Goal: Task Accomplishment & Management: Manage account settings

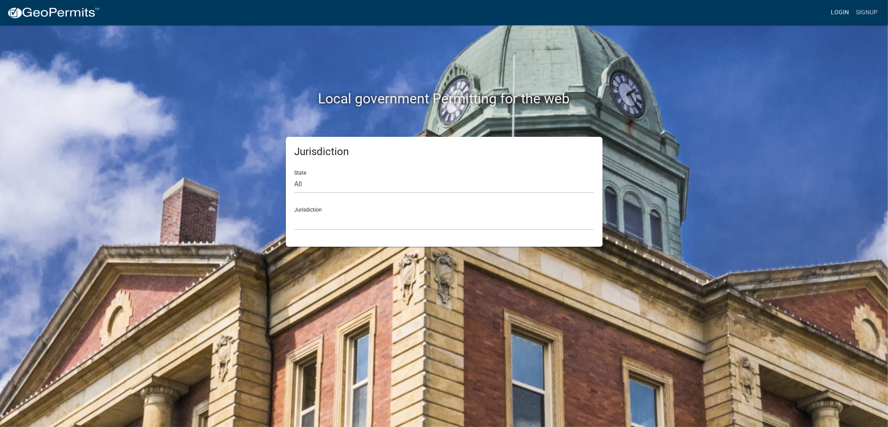
click at [847, 8] on link "Login" at bounding box center [840, 12] width 25 height 16
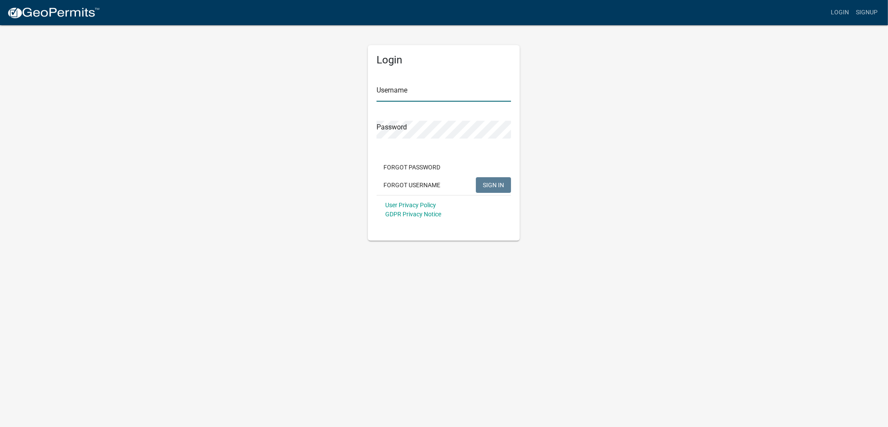
click at [391, 86] on input "Username" at bounding box center [444, 93] width 135 height 18
type input "[PERSON_NAME]"
click at [476, 177] on button "SIGN IN" at bounding box center [493, 185] width 35 height 16
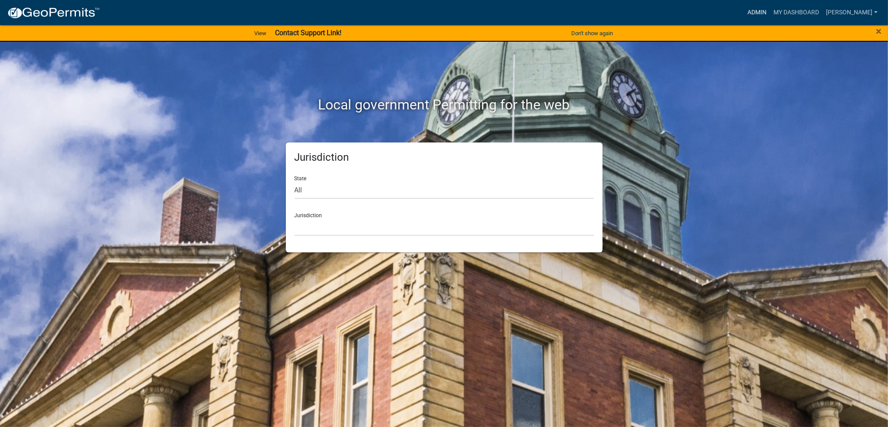
click at [765, 13] on link "Admin" at bounding box center [757, 12] width 26 height 16
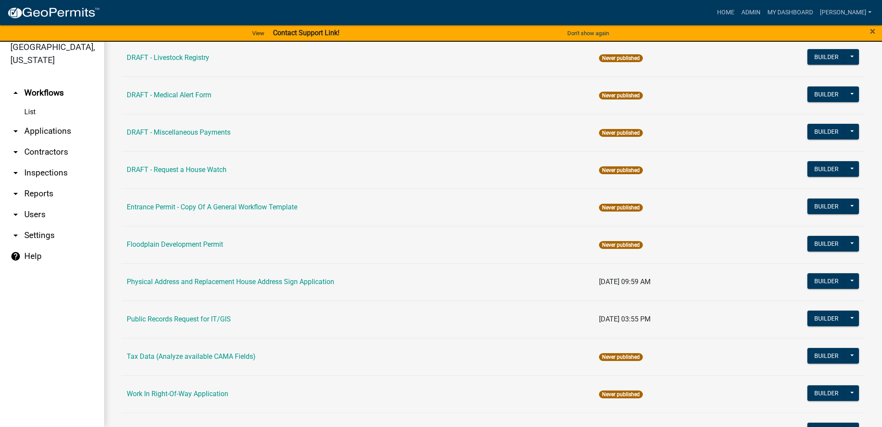
scroll to position [262, 0]
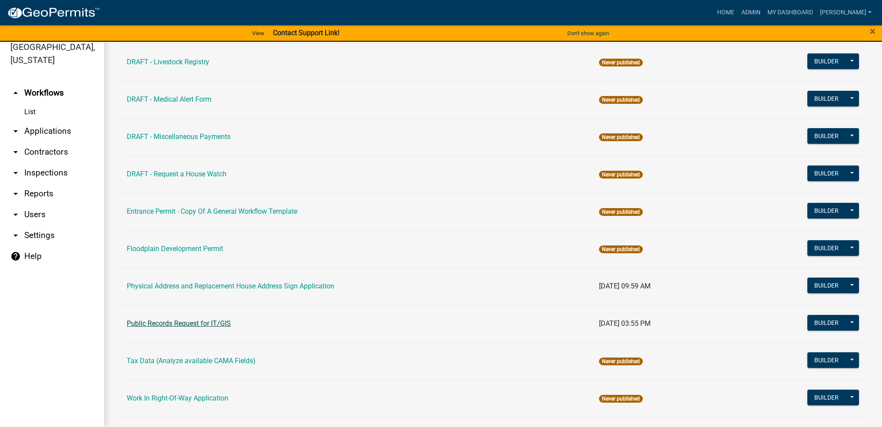
click at [182, 325] on link "Public Records Request for IT/GIS" at bounding box center [179, 323] width 104 height 8
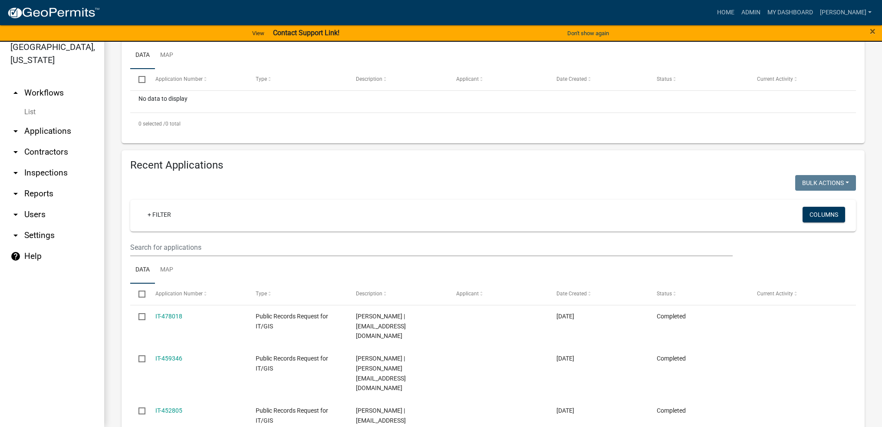
scroll to position [217, 0]
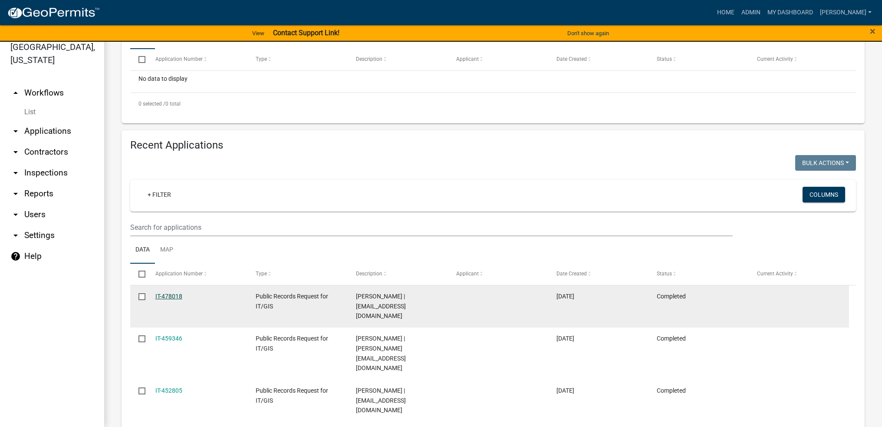
click at [169, 299] on link "IT-478018" at bounding box center [168, 295] width 27 height 7
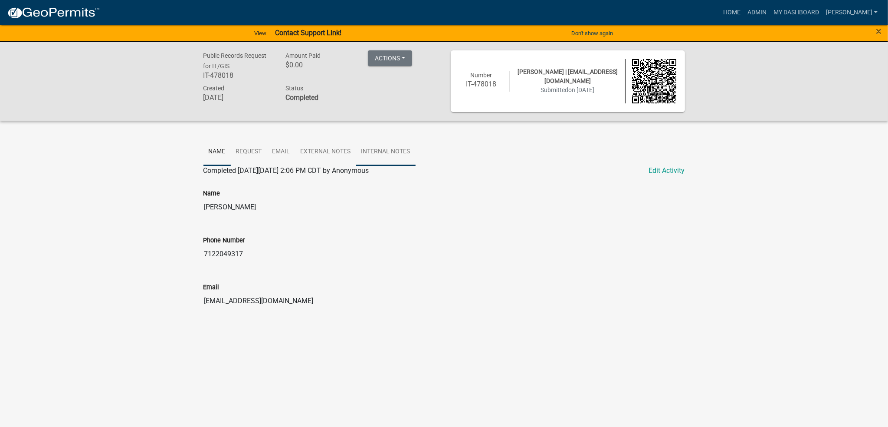
click at [385, 147] on link "Internal Notes" at bounding box center [385, 152] width 59 height 28
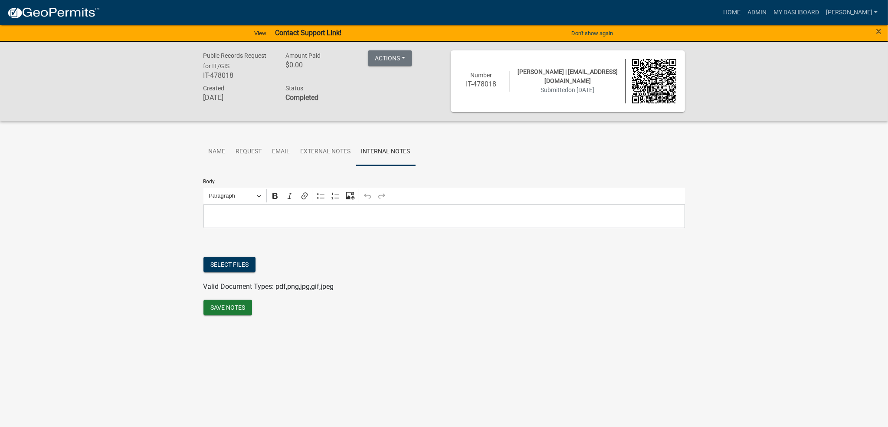
click at [250, 214] on p "Editor editing area: main. Press Alt+0 for help." at bounding box center [444, 215] width 473 height 10
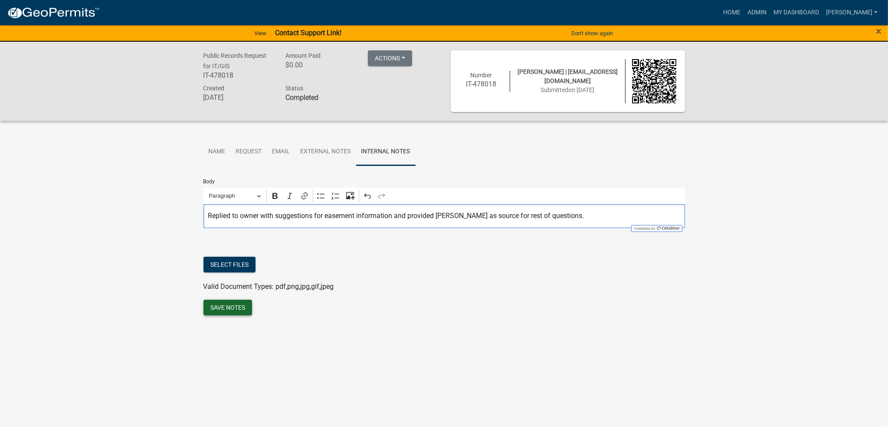
click at [227, 308] on button "Save Notes" at bounding box center [228, 307] width 49 height 16
click at [770, 10] on link "Admin" at bounding box center [757, 12] width 26 height 16
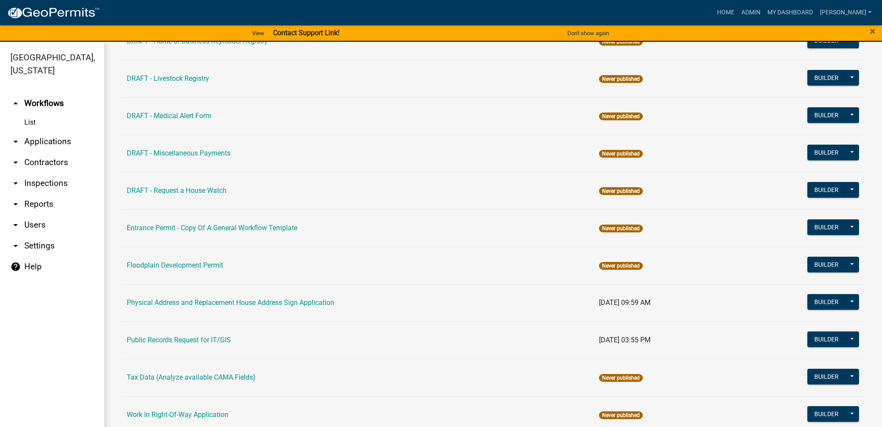
scroll to position [260, 0]
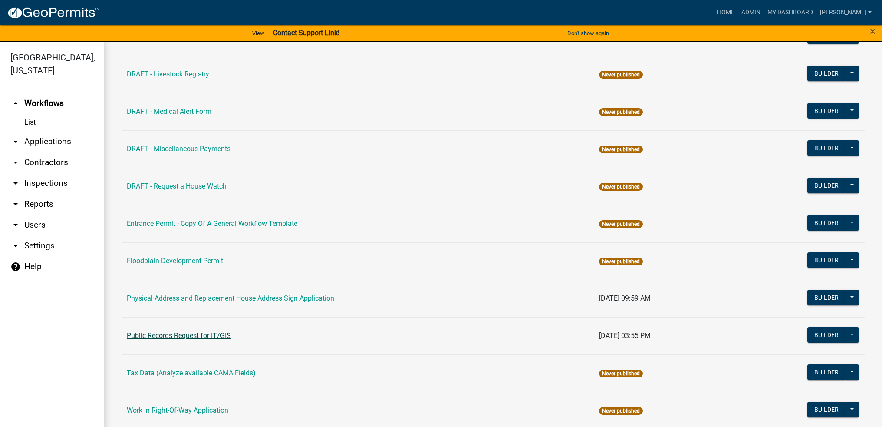
click at [211, 334] on link "Public Records Request for IT/GIS" at bounding box center [179, 335] width 104 height 8
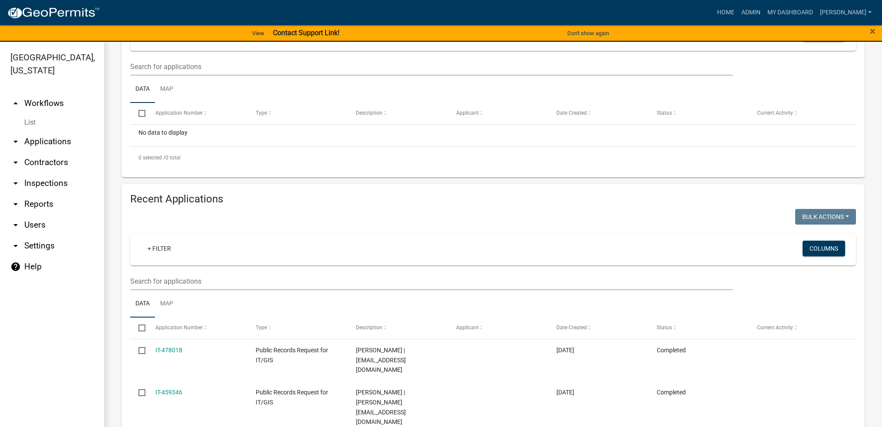
scroll to position [217, 0]
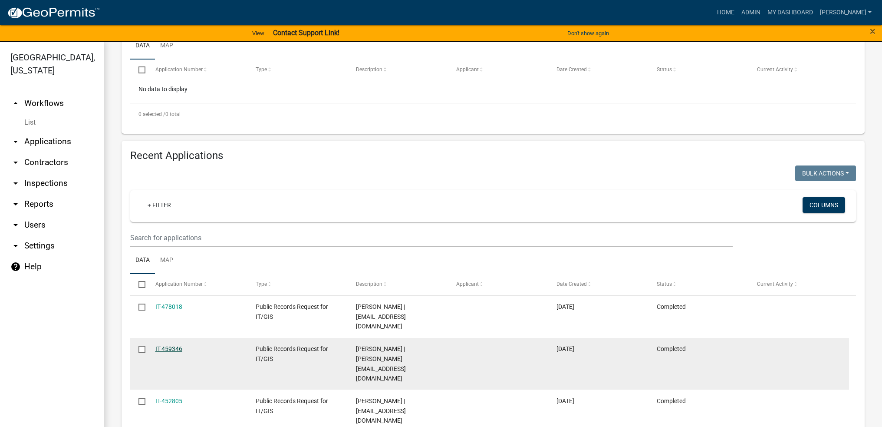
click at [177, 345] on link "IT-459346" at bounding box center [168, 348] width 27 height 7
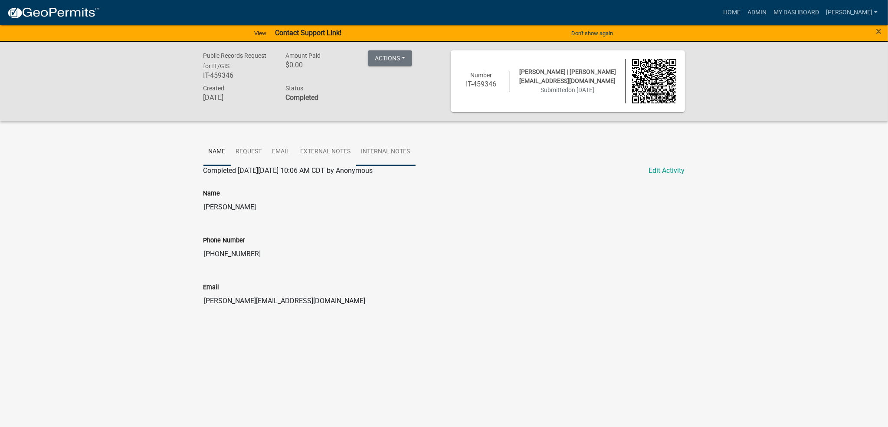
click at [379, 154] on link "Internal Notes" at bounding box center [385, 152] width 59 height 28
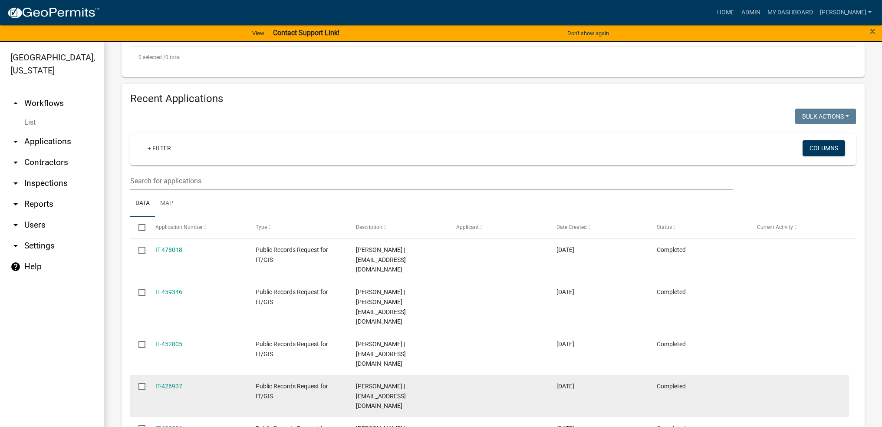
scroll to position [304, 0]
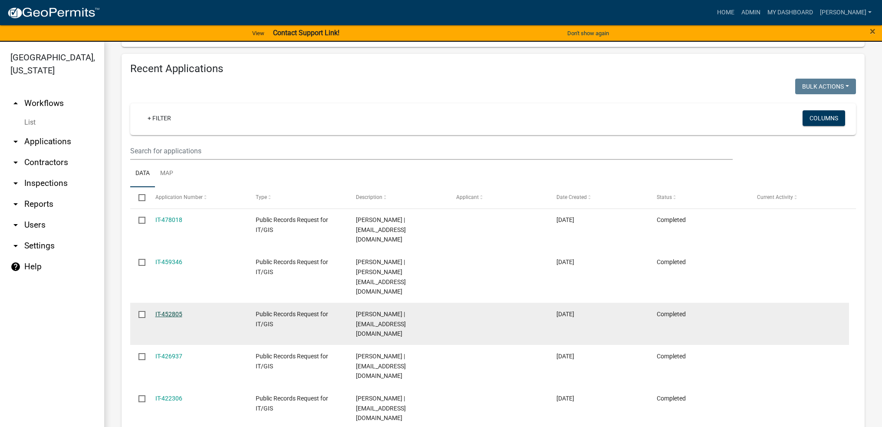
click at [175, 310] on link "IT-452805" at bounding box center [168, 313] width 27 height 7
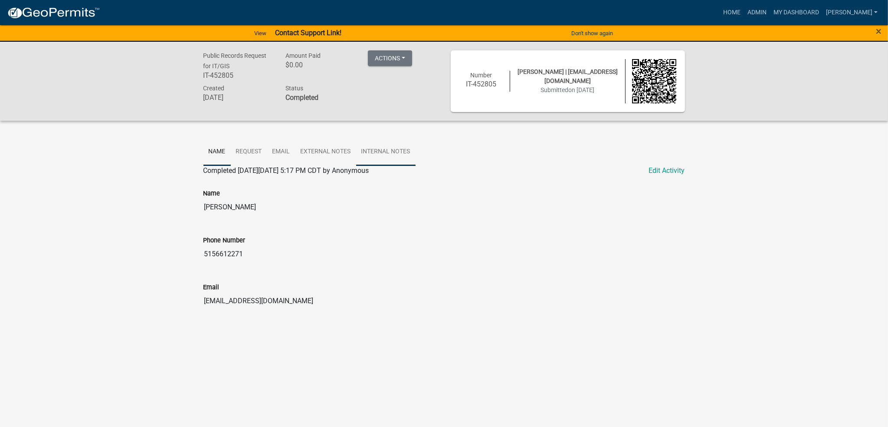
click at [377, 147] on link "Internal Notes" at bounding box center [385, 152] width 59 height 28
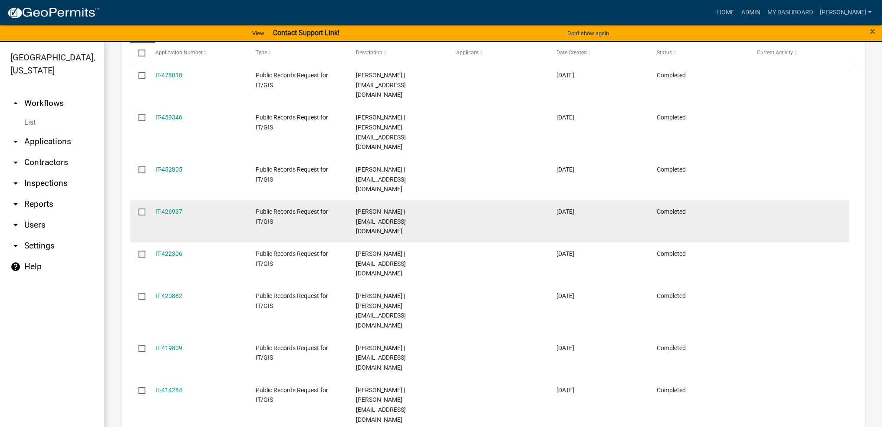
scroll to position [434, 0]
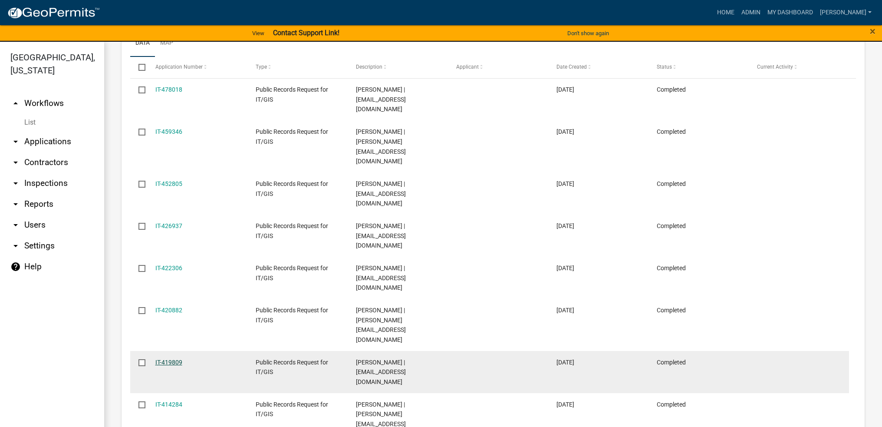
click at [176, 358] on link "IT-419809" at bounding box center [168, 361] width 27 height 7
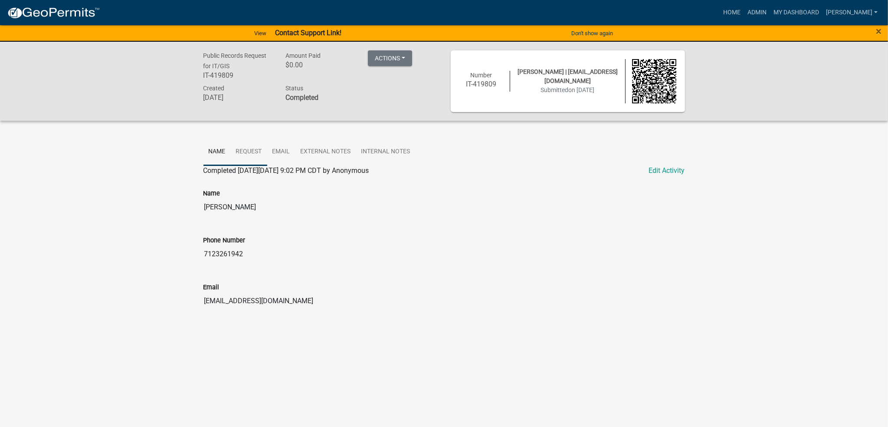
click at [251, 158] on link "Request" at bounding box center [249, 152] width 36 height 28
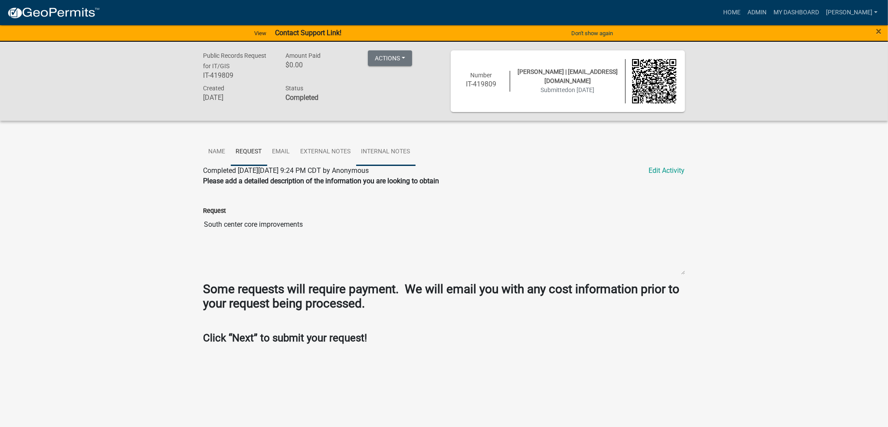
click at [384, 151] on link "Internal Notes" at bounding box center [385, 152] width 59 height 28
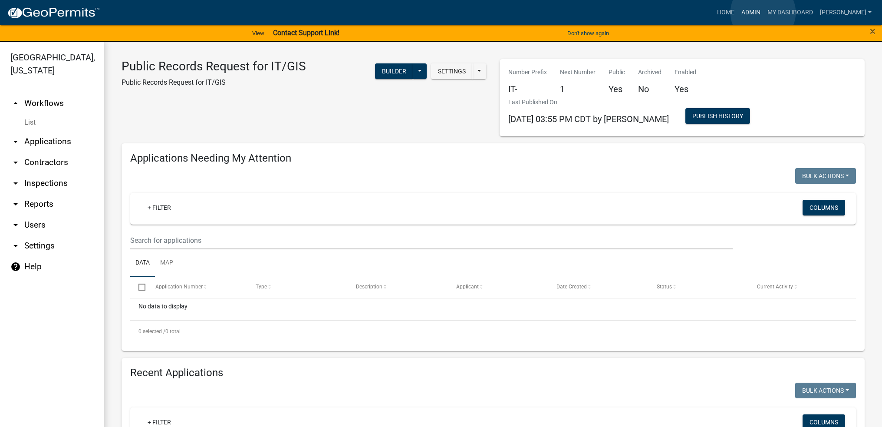
click at [763, 13] on link "Admin" at bounding box center [751, 12] width 26 height 16
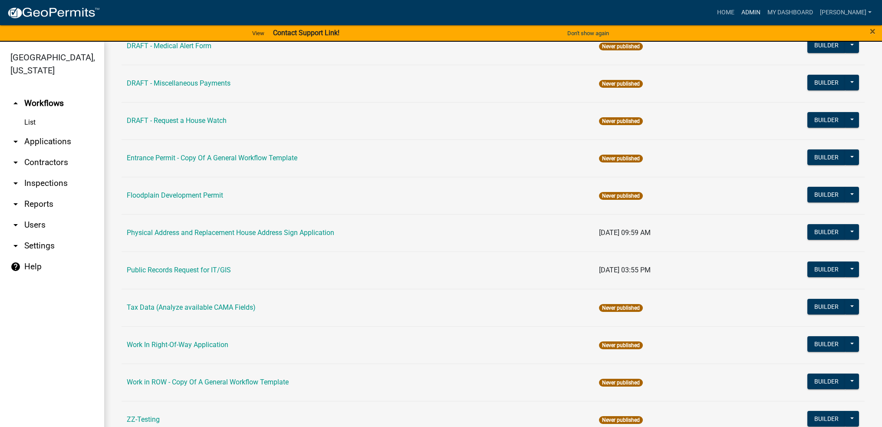
scroll to position [347, 0]
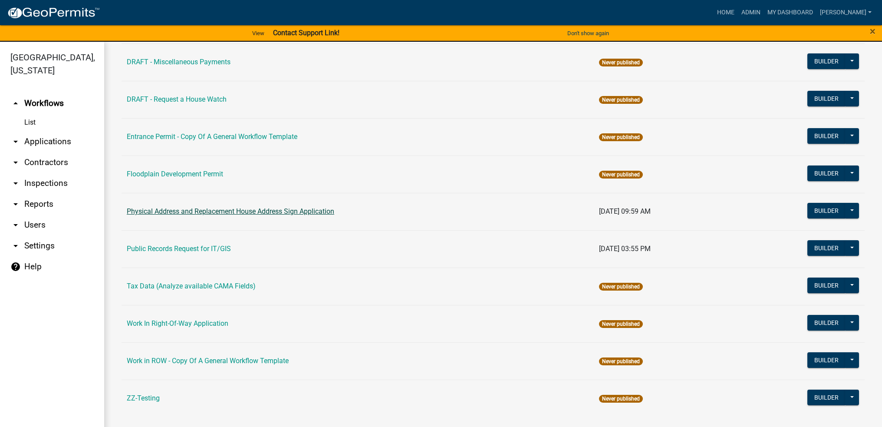
click at [276, 213] on link "Physical Address and Replacement House Address Sign Application" at bounding box center [230, 211] width 207 height 8
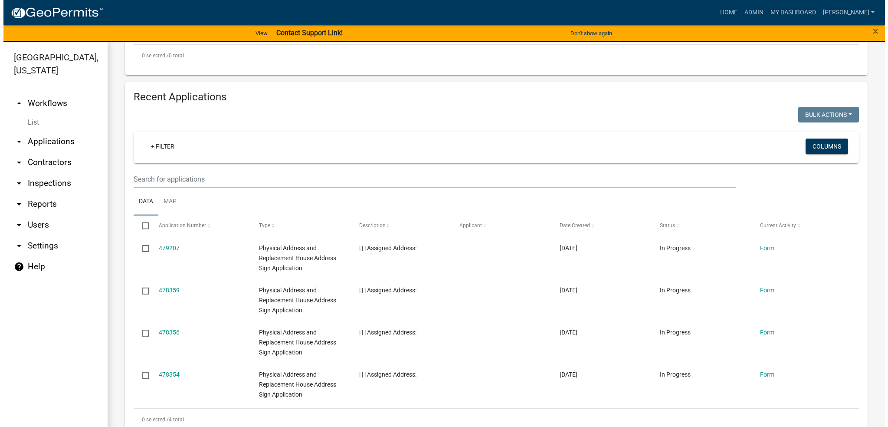
scroll to position [304, 0]
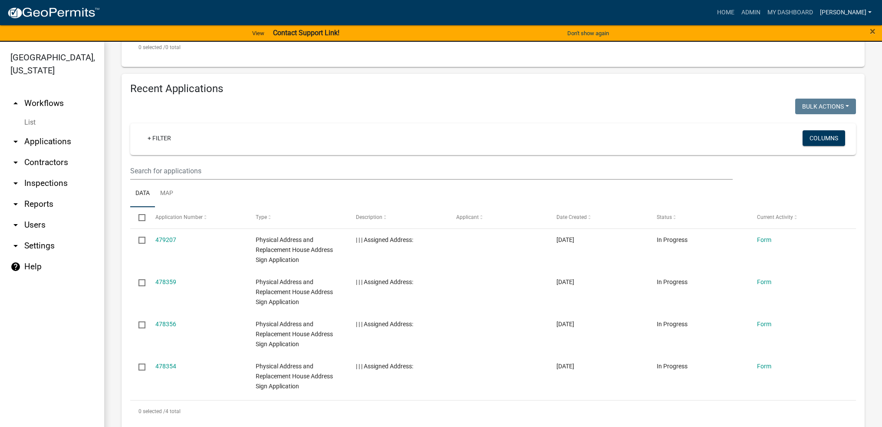
click at [864, 7] on link "[PERSON_NAME]" at bounding box center [845, 12] width 59 height 16
click at [823, 83] on link "Logout" at bounding box center [839, 84] width 69 height 21
